Goal: Find specific page/section: Find specific page/section

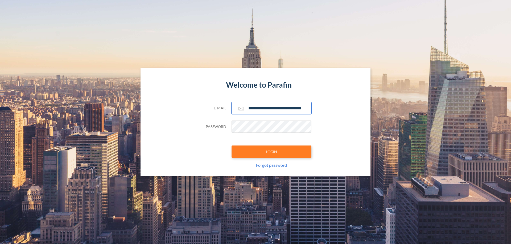
type input "**********"
click at [271, 152] on button "LOGIN" at bounding box center [271, 152] width 80 height 12
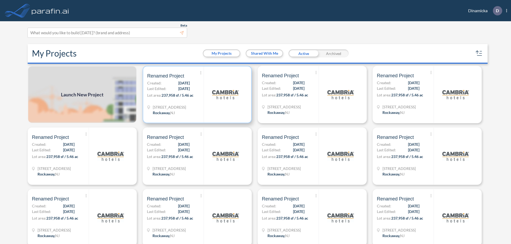
scroll to position [1, 0]
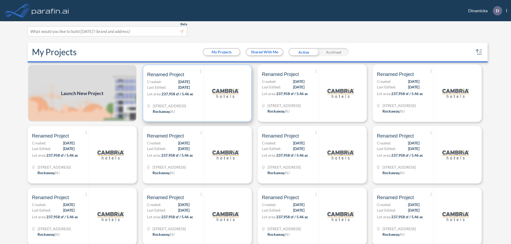
click at [196, 93] on p "Lot area: 237,958 sf / 5.46 ac" at bounding box center [175, 95] width 56 height 8
